Goal: Find contact information: Find contact information

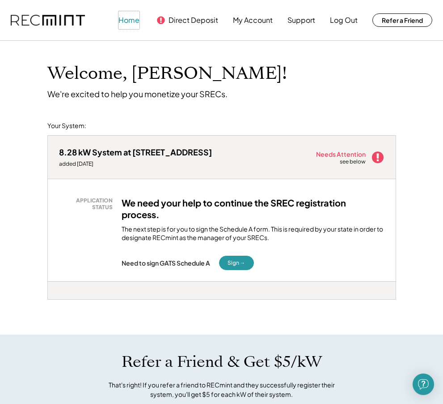
click at [133, 26] on button "Home" at bounding box center [129, 20] width 21 height 18
click at [294, 21] on button "Support" at bounding box center [302, 20] width 28 height 18
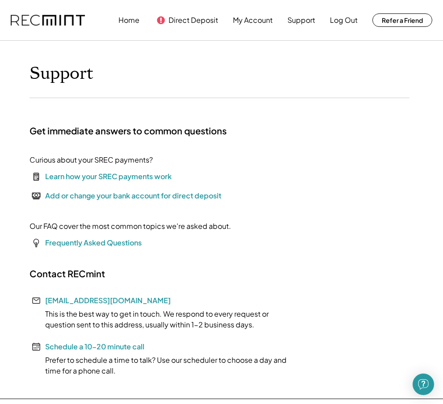
scroll to position [45, 0]
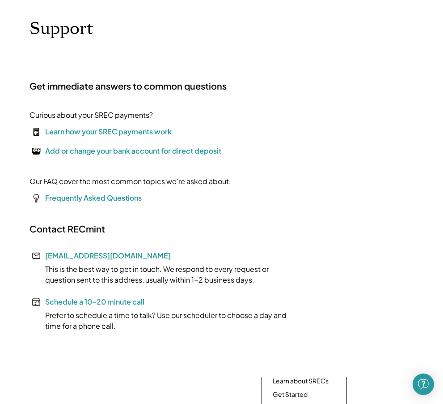
click at [113, 130] on div "Learn how your SREC payments work" at bounding box center [108, 131] width 127 height 11
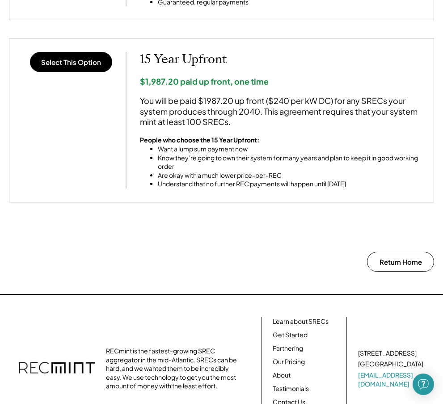
scroll to position [863, 0]
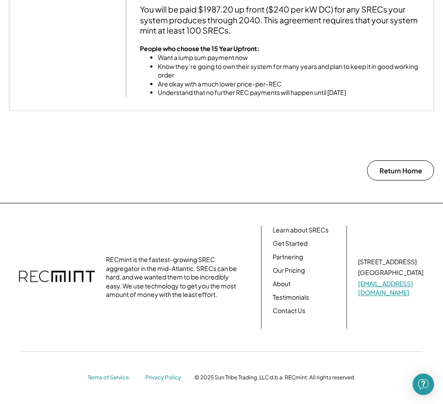
click at [378, 285] on link "[EMAIL_ADDRESS][DOMAIN_NAME]" at bounding box center [391, 287] width 67 height 17
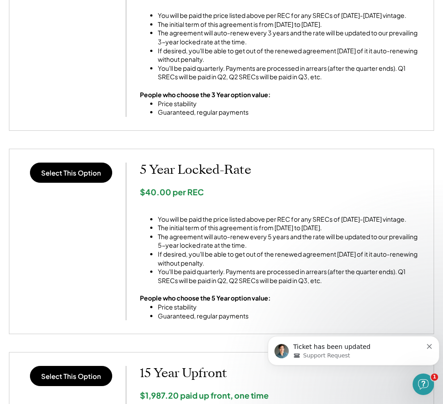
scroll to position [371, 0]
